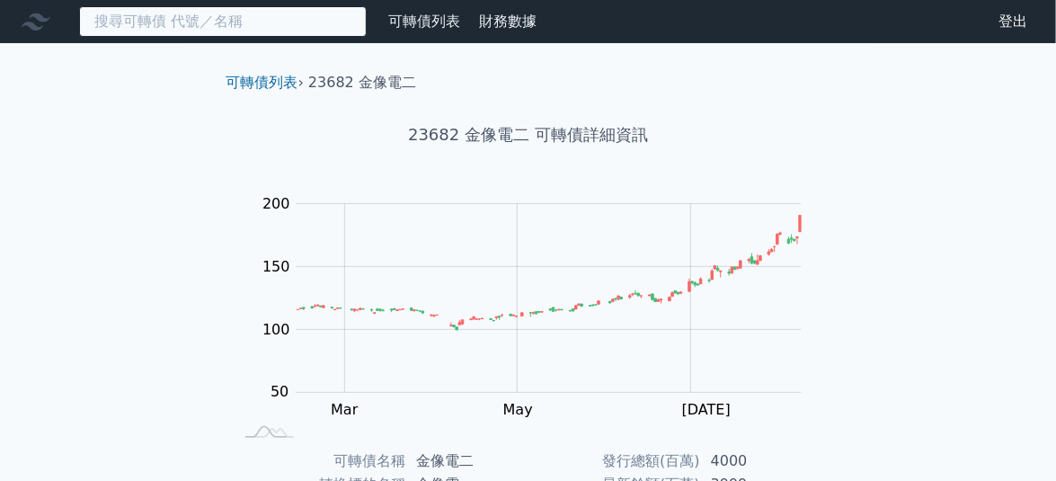
click at [198, 20] on input at bounding box center [223, 21] width 288 height 31
type input "3"
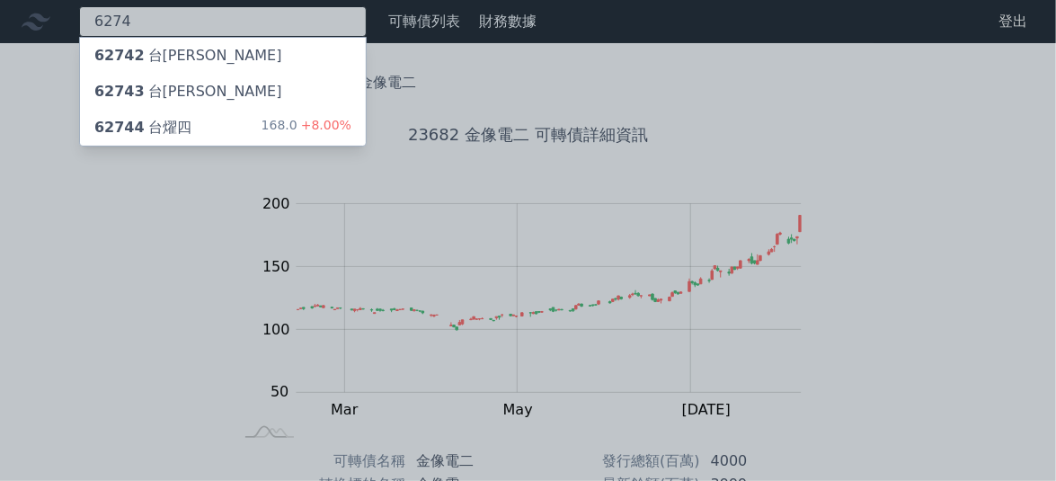
type input "6274"
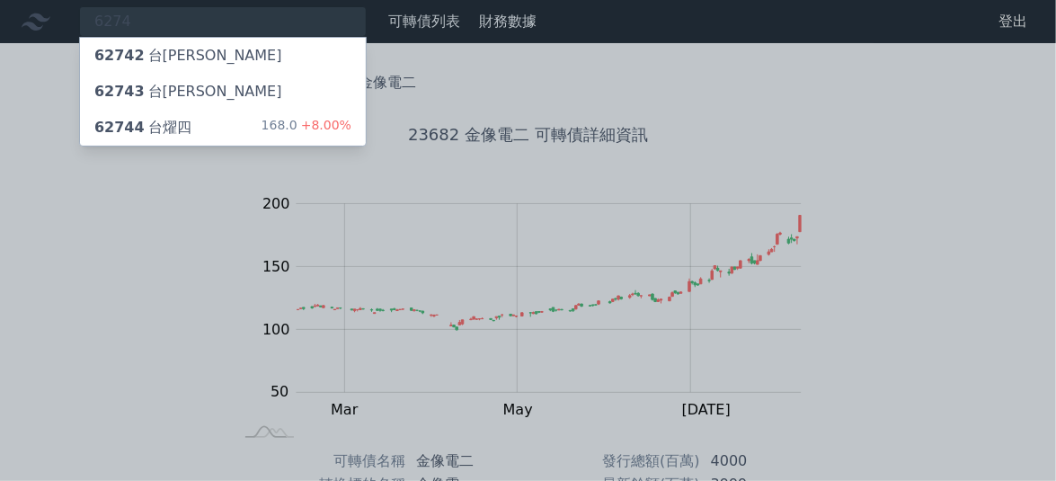
click at [178, 89] on div "62743 台[PERSON_NAME]" at bounding box center [188, 92] width 188 height 22
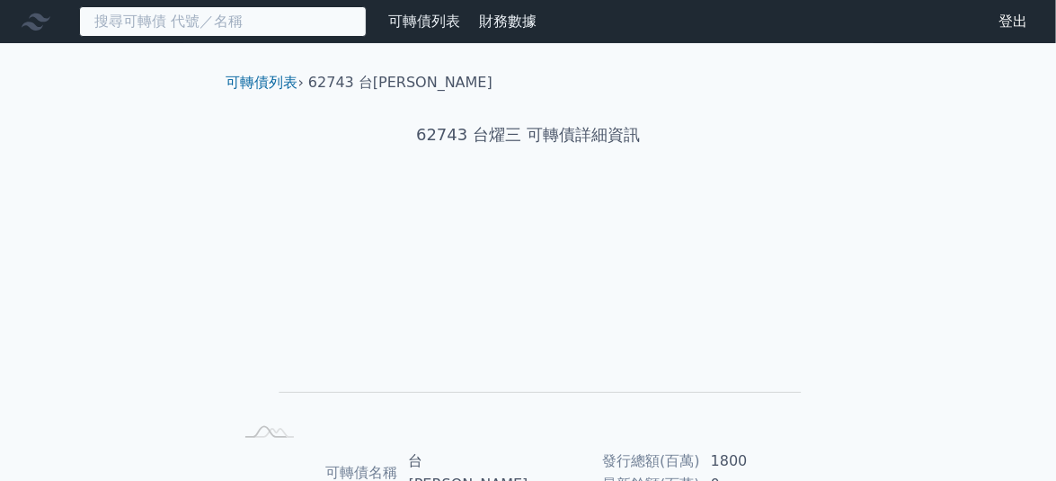
click at [177, 25] on input at bounding box center [223, 21] width 288 height 31
click at [253, 27] on input at bounding box center [223, 21] width 288 height 31
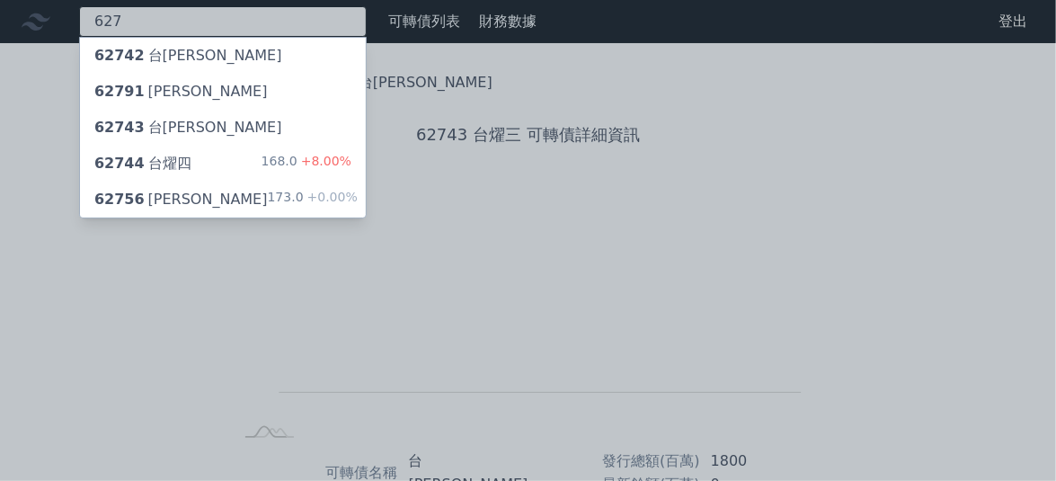
type input "627"
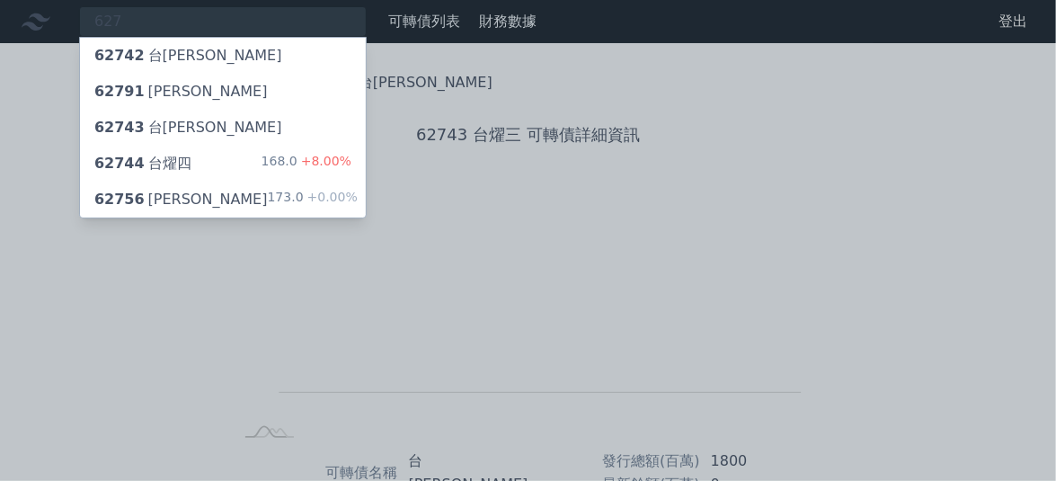
click at [172, 156] on div "62744 台[PERSON_NAME]" at bounding box center [142, 164] width 97 height 22
